Goal: Browse casually: Explore the website without a specific task or goal

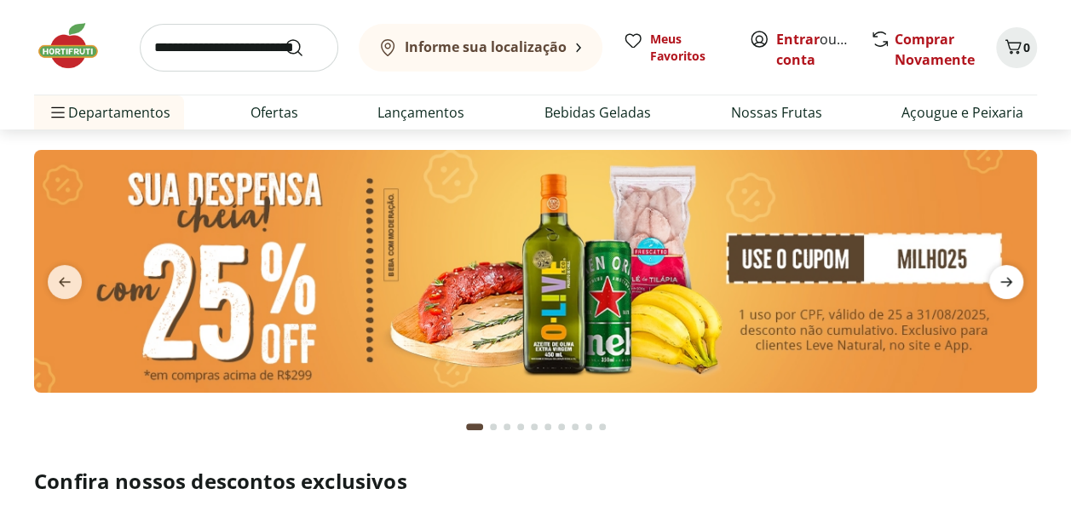
click at [1007, 274] on icon "next" at bounding box center [1006, 282] width 20 height 20
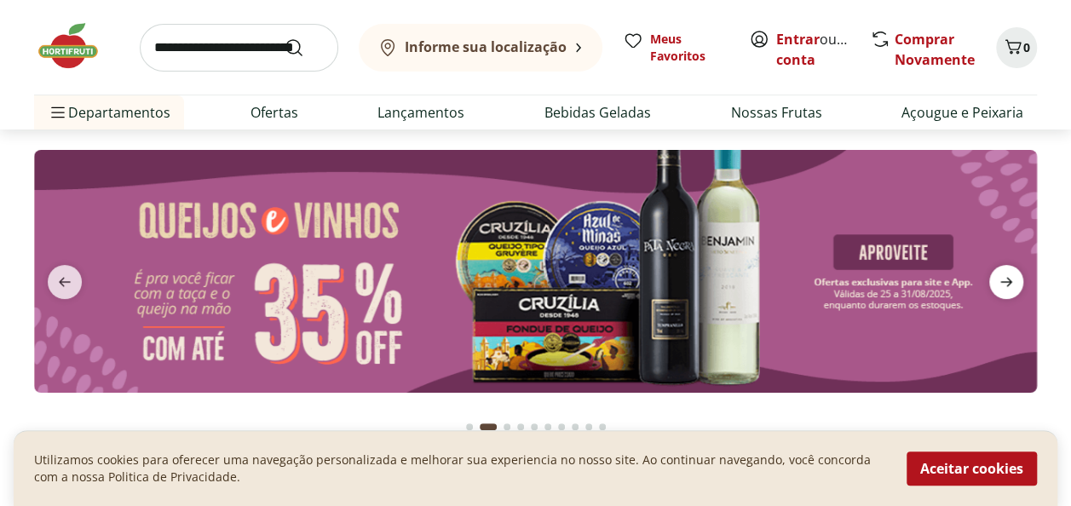
click at [1007, 274] on icon "next" at bounding box center [1006, 282] width 20 height 20
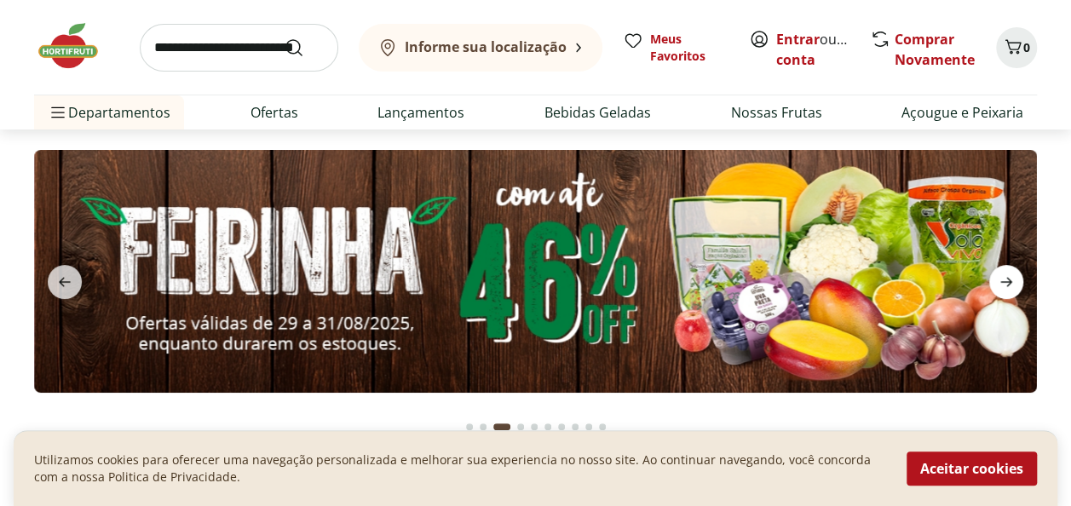
click at [1007, 274] on icon "next" at bounding box center [1006, 282] width 20 height 20
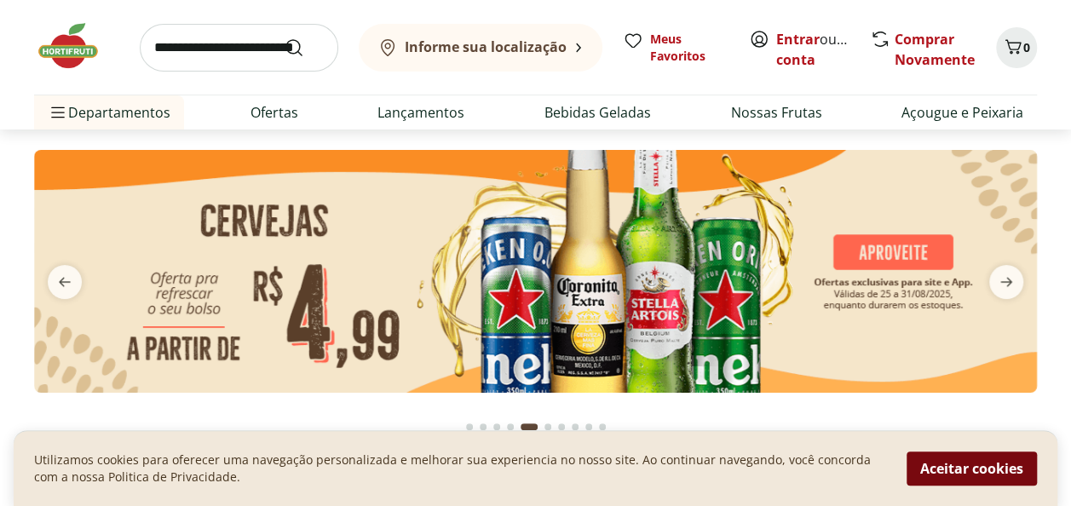
click at [925, 462] on button "Aceitar cookies" at bounding box center [972, 469] width 130 height 34
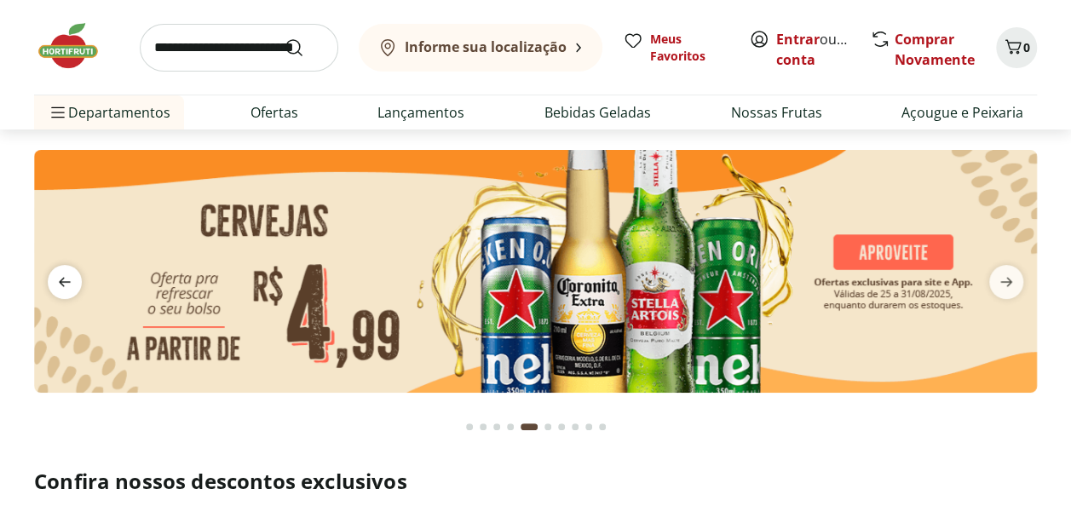
click at [60, 287] on icon "previous" at bounding box center [65, 282] width 20 height 20
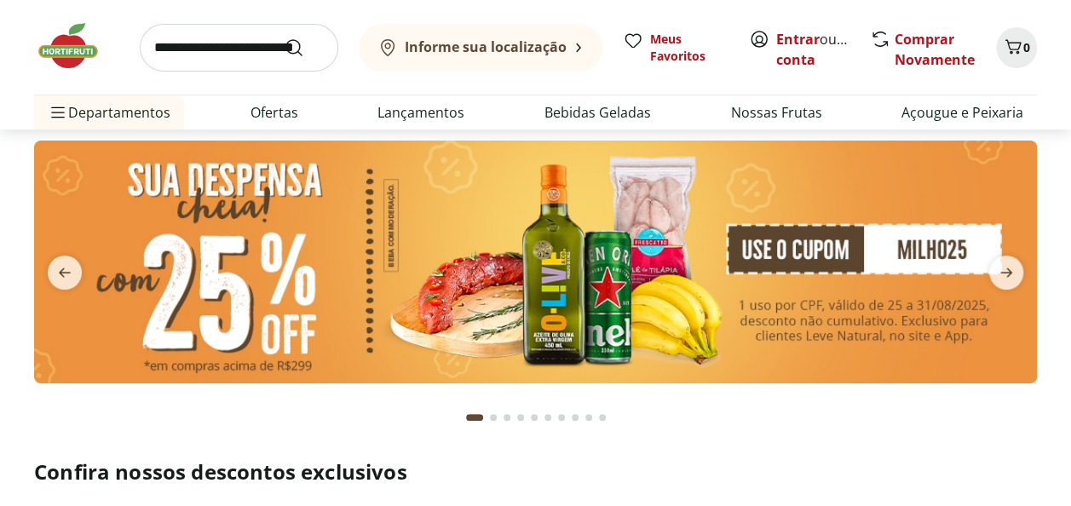
scroll to position [9, 0]
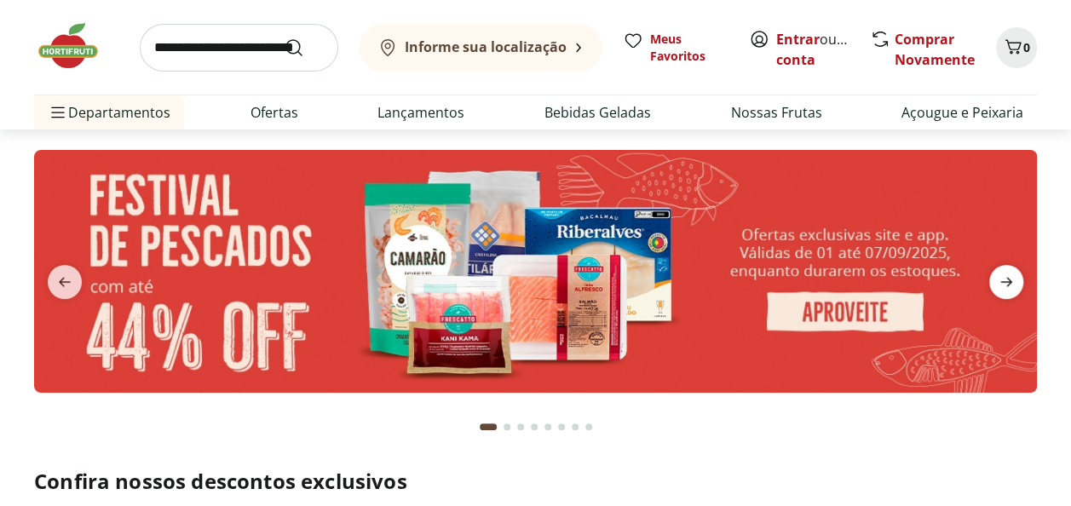
click at [1016, 279] on span "next" at bounding box center [1006, 282] width 34 height 34
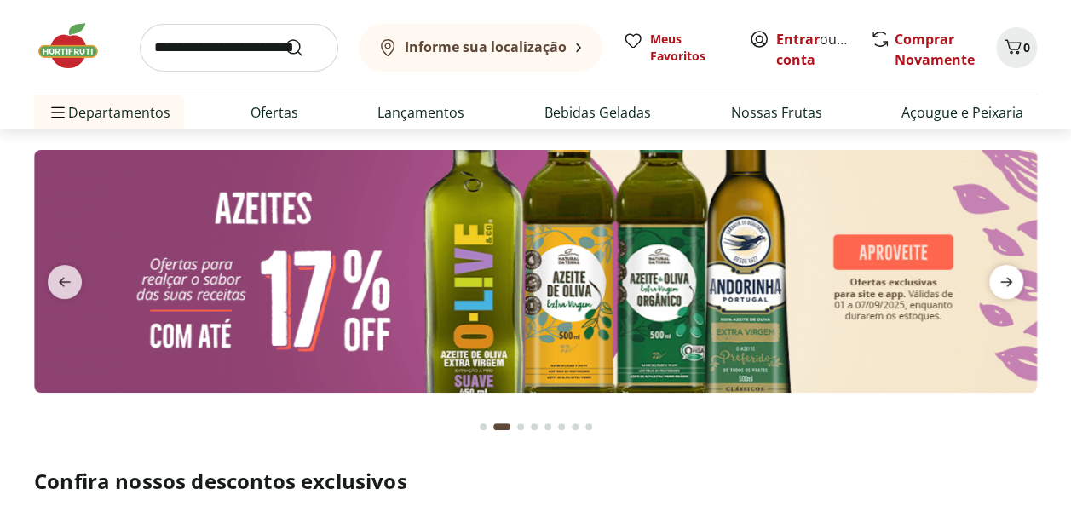
click at [1016, 279] on span "next" at bounding box center [1006, 282] width 34 height 34
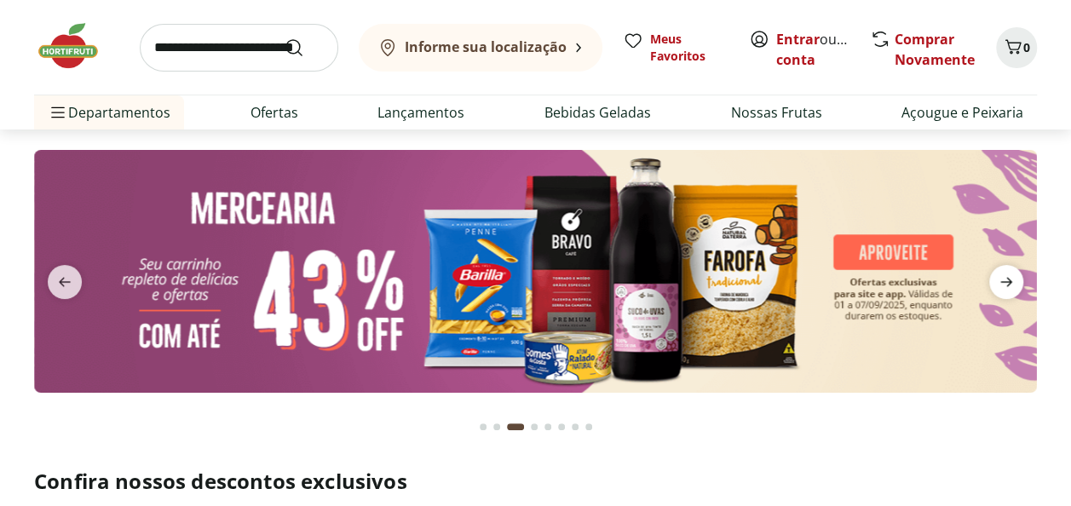
click at [1016, 279] on span "next" at bounding box center [1006, 282] width 34 height 34
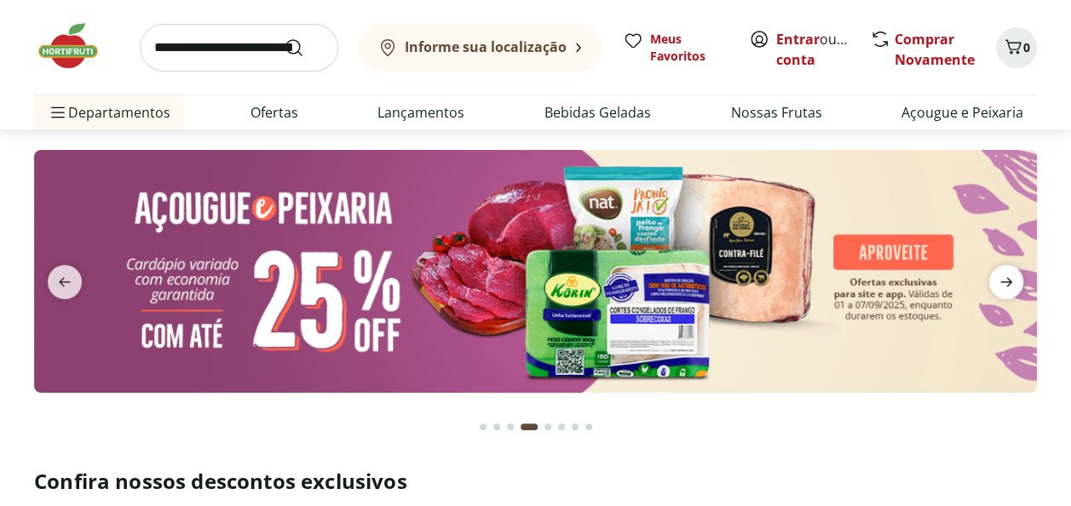
click at [1016, 279] on span "next" at bounding box center [1006, 282] width 34 height 34
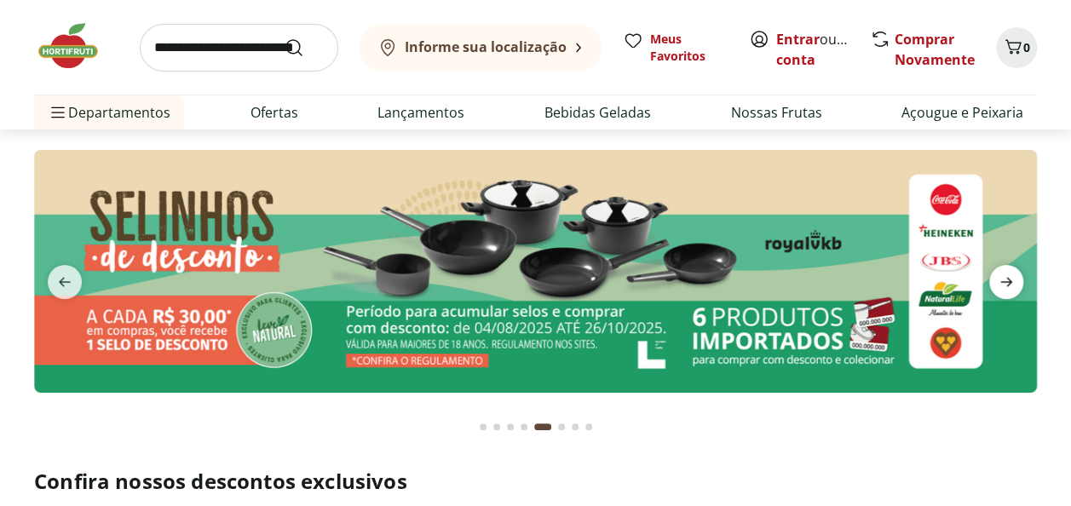
click at [1016, 279] on span "next" at bounding box center [1006, 282] width 34 height 34
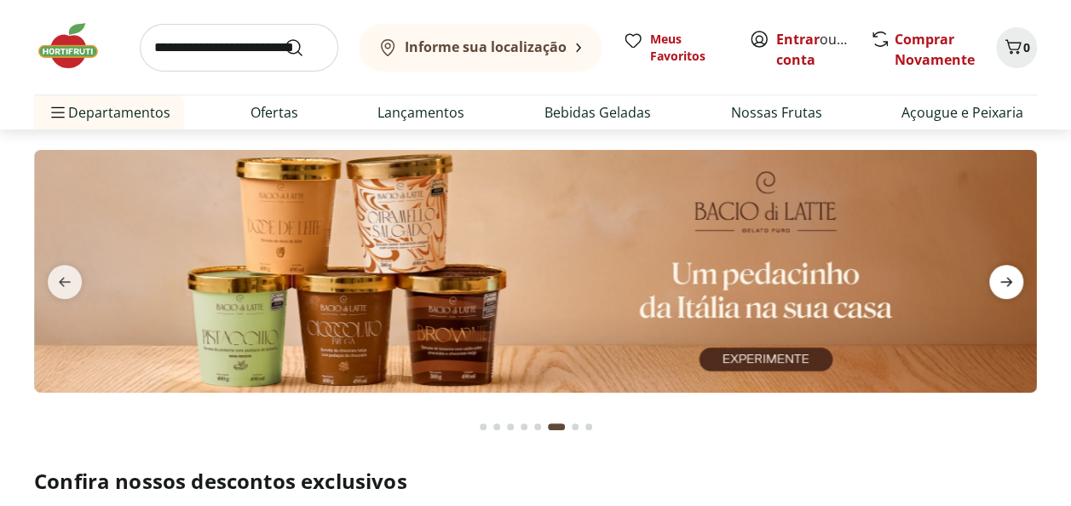
click at [1016, 279] on span "next" at bounding box center [1006, 282] width 34 height 34
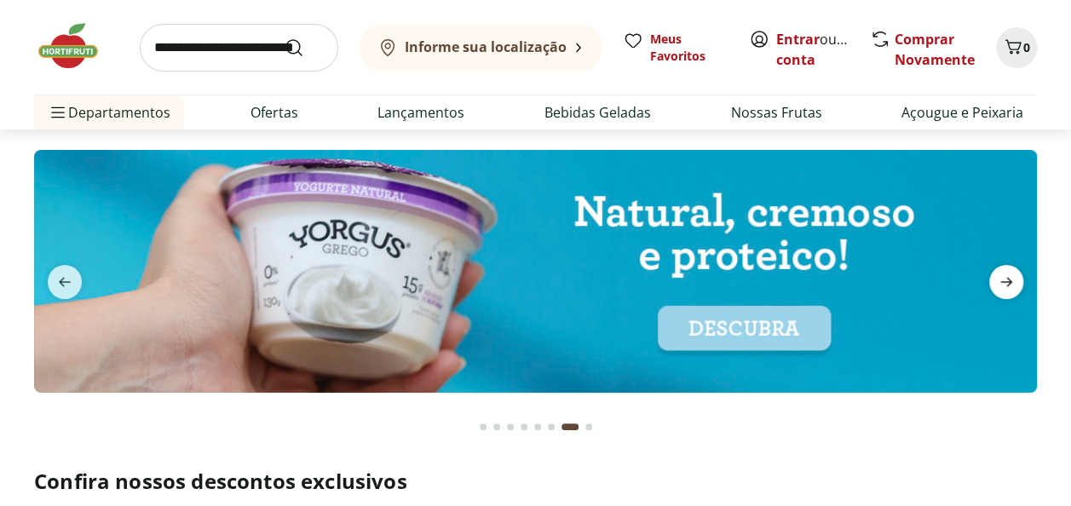
click at [1016, 279] on span "next" at bounding box center [1006, 282] width 34 height 34
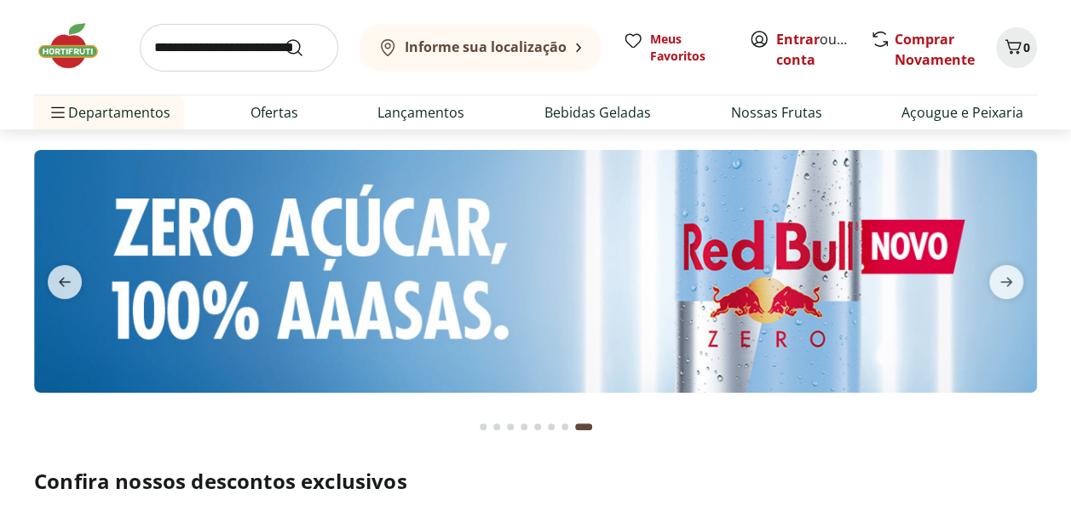
click at [481, 423] on div "Go to page 1 from fs-carousel" at bounding box center [483, 426] width 7 height 7
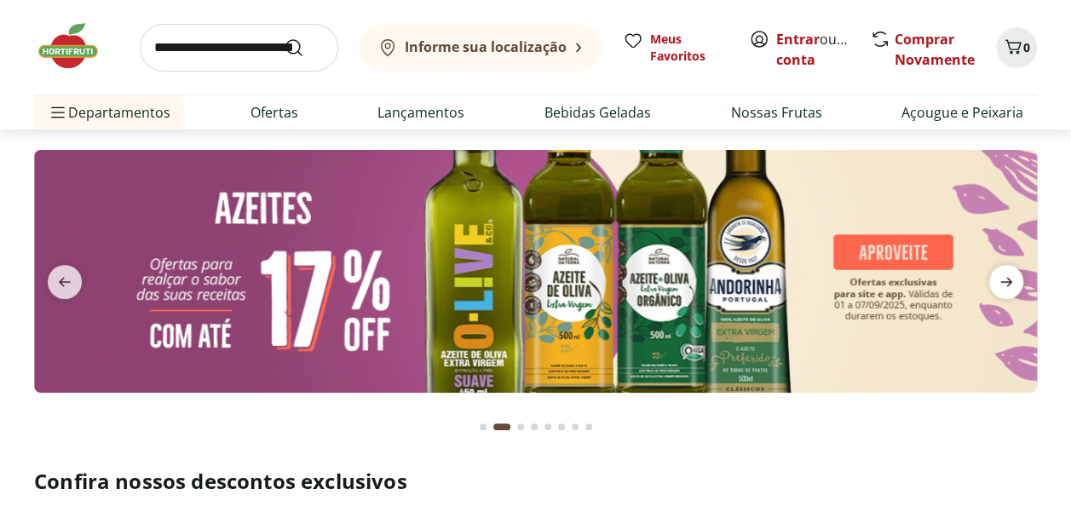
click at [1010, 284] on icon "next" at bounding box center [1006, 282] width 20 height 20
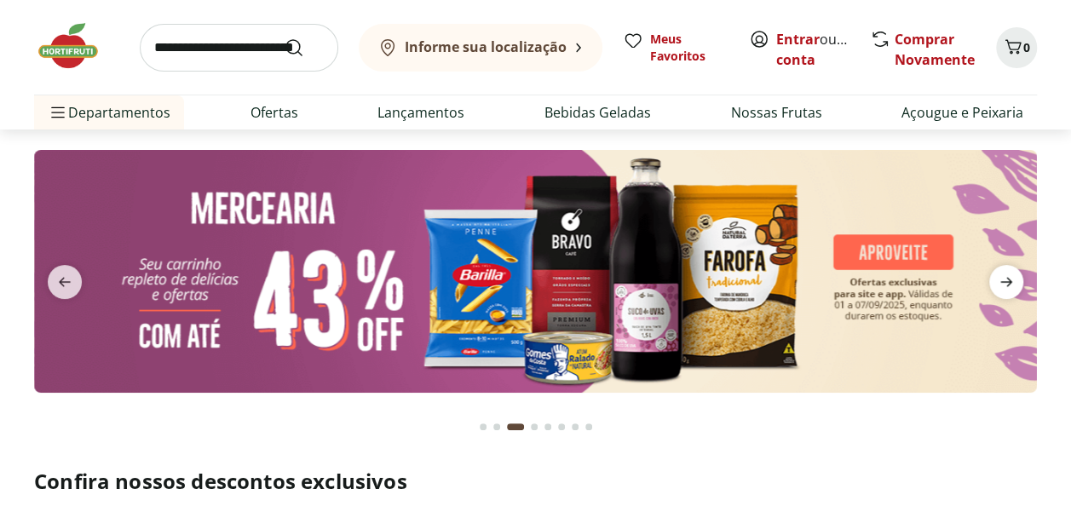
click at [1010, 284] on icon "next" at bounding box center [1006, 282] width 20 height 20
